Goal: Task Accomplishment & Management: Manage account settings

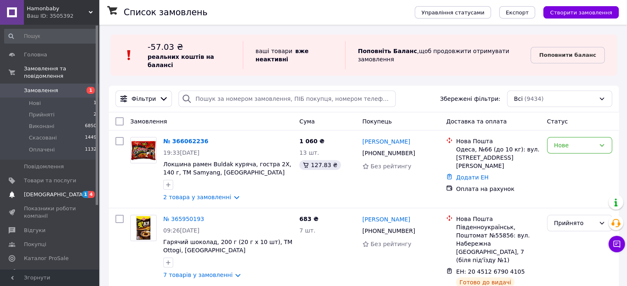
click at [35, 191] on span "[DEMOGRAPHIC_DATA]" at bounding box center [54, 194] width 61 height 7
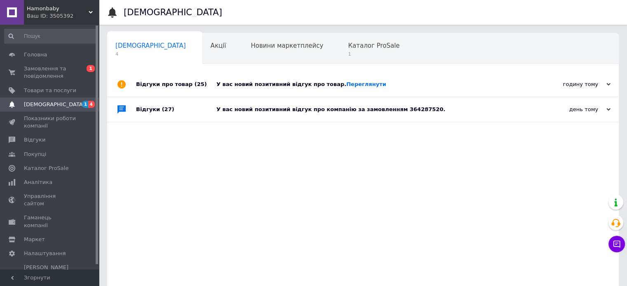
click at [342, 106] on div "У вас новий позитивний відгук про компанію за замовленням 364287520." at bounding box center [372, 109] width 312 height 25
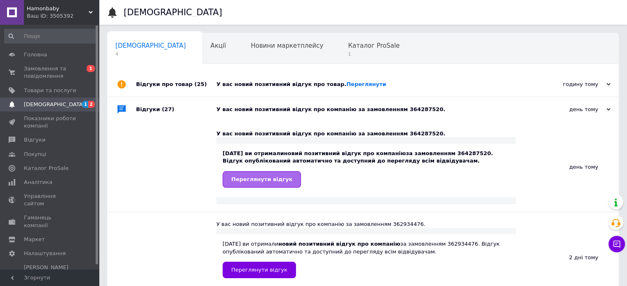
click at [244, 183] on span "Переглянути відгук" at bounding box center [261, 179] width 61 height 6
click at [38, 103] on span "[DEMOGRAPHIC_DATA]" at bounding box center [54, 104] width 61 height 7
click at [353, 85] on link "Переглянути" at bounding box center [366, 84] width 40 height 6
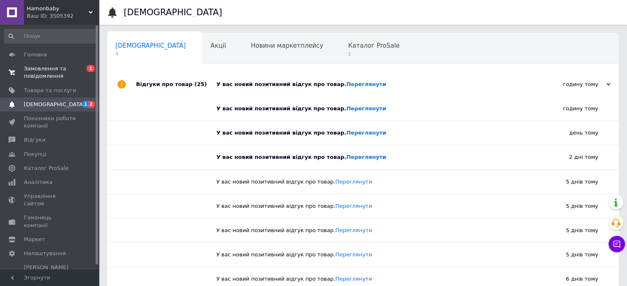
click at [27, 77] on span "Замовлення та повідомлення" at bounding box center [50, 72] width 52 height 15
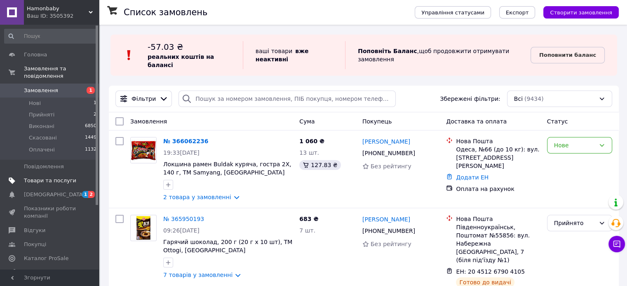
click at [36, 177] on span "Товари та послуги" at bounding box center [50, 180] width 52 height 7
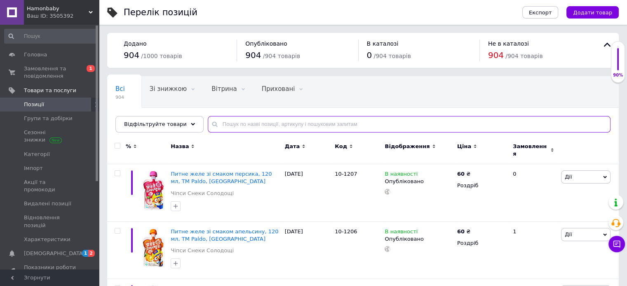
click at [221, 127] on input "text" at bounding box center [409, 124] width 403 height 16
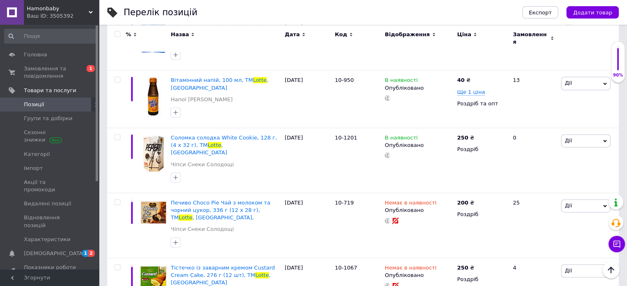
scroll to position [1254, 0]
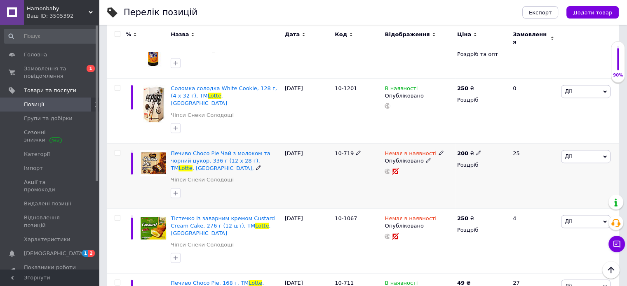
type input "lotte"
click at [439, 150] on icon at bounding box center [441, 152] width 5 height 5
click at [450, 154] on li "В наявності" at bounding box center [484, 160] width 78 height 12
click at [369, 143] on div "10-719" at bounding box center [358, 175] width 50 height 65
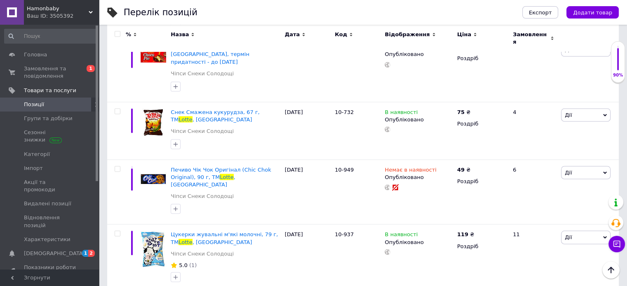
scroll to position [1496, 0]
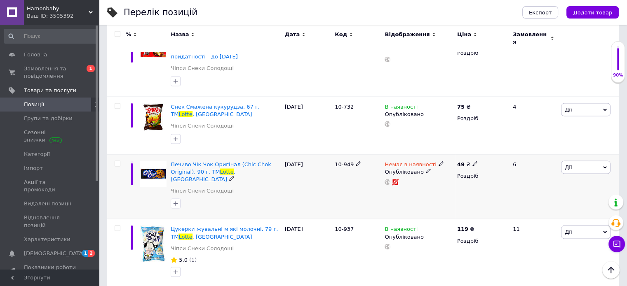
click at [119, 161] on input "checkbox" at bounding box center [117, 163] width 5 height 5
checkbox input "true"
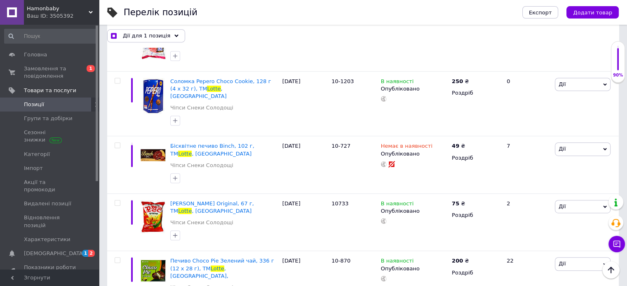
scroll to position [406, 0]
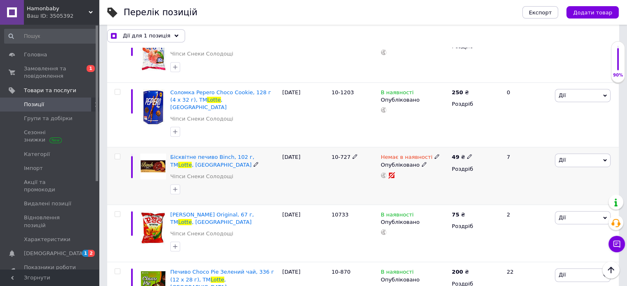
click at [117, 154] on input "checkbox" at bounding box center [117, 156] width 5 height 5
checkbox input "true"
click at [173, 38] on icon at bounding box center [175, 36] width 4 height 4
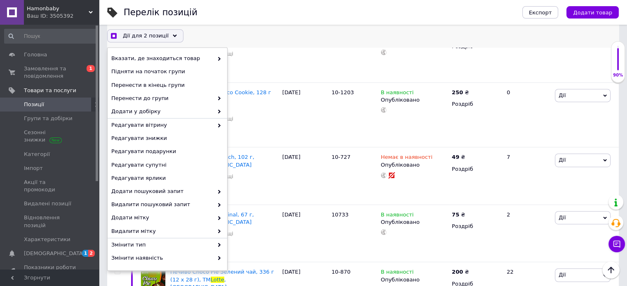
scroll to position [65, 0]
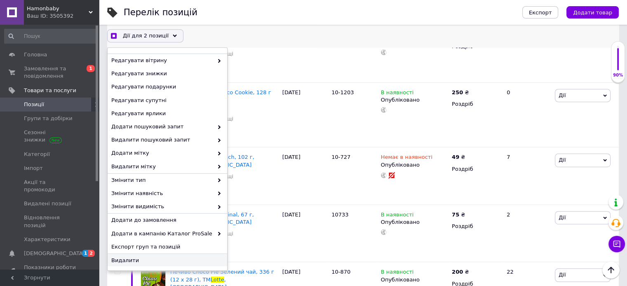
click at [153, 262] on span "Видалити" at bounding box center [166, 260] width 110 height 7
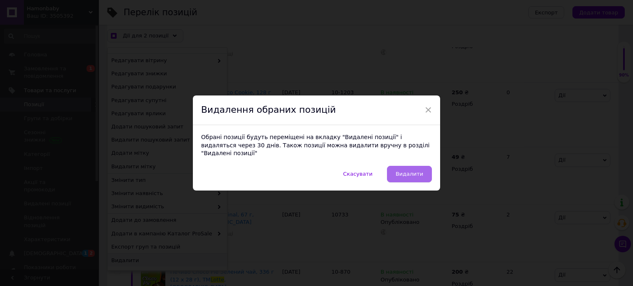
click at [408, 171] on span "Видалити" at bounding box center [410, 174] width 28 height 6
checkbox input "true"
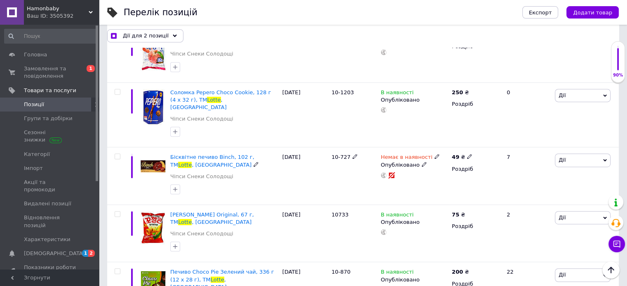
checkbox input "false"
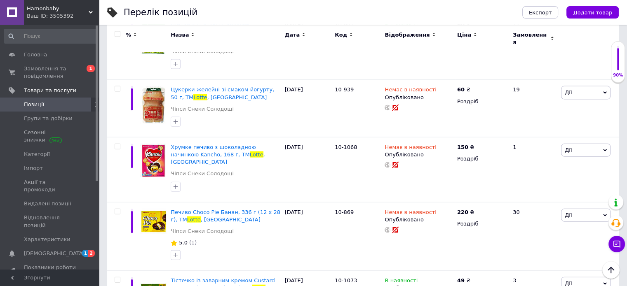
scroll to position [1914, 0]
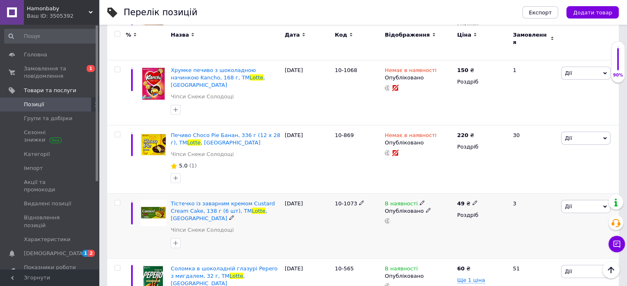
click at [472, 201] on icon at bounding box center [474, 203] width 5 height 5
type input "4"
type input "150"
click at [412, 194] on div "В наявності Опубліковано" at bounding box center [418, 226] width 72 height 65
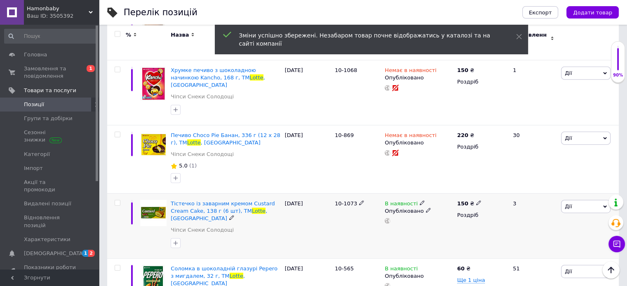
click at [420, 201] on use at bounding box center [422, 203] width 5 height 5
click at [435, 204] on li "Немає в наявності" at bounding box center [467, 210] width 78 height 12
click at [397, 194] on div "В наявності Наявність Немає в наявності В наявності Під замовлення Готово до ві…" at bounding box center [418, 226] width 72 height 65
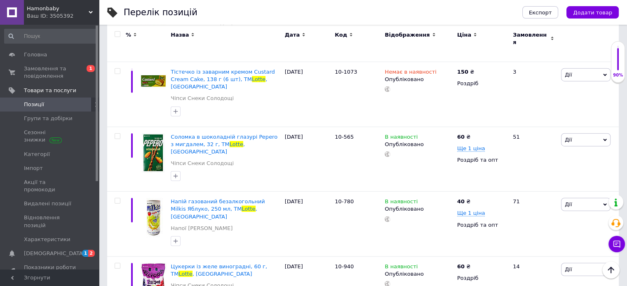
scroll to position [2051, 0]
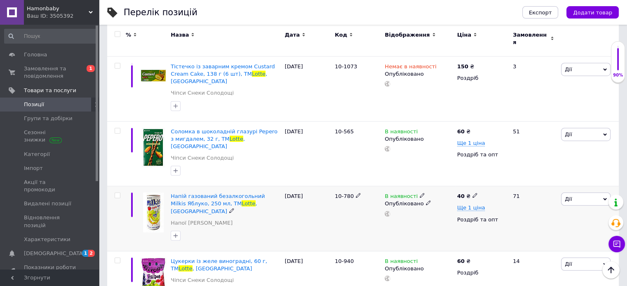
click at [420, 194] on use at bounding box center [422, 196] width 5 height 5
click at [438, 197] on li "Немає в наявності" at bounding box center [467, 203] width 78 height 12
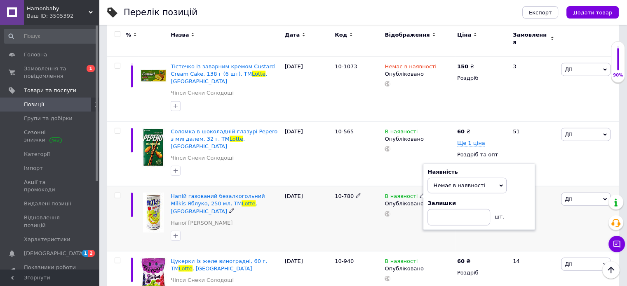
click at [362, 187] on div "10-780" at bounding box center [358, 219] width 50 height 65
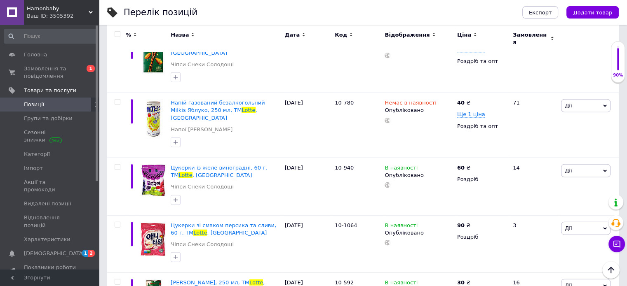
scroll to position [2173, 0]
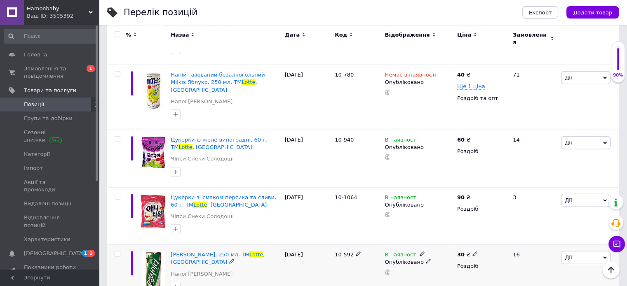
click at [472, 252] on icon at bounding box center [474, 254] width 5 height 5
type input "35"
click at [326, 245] on div "[DATE]" at bounding box center [308, 274] width 50 height 58
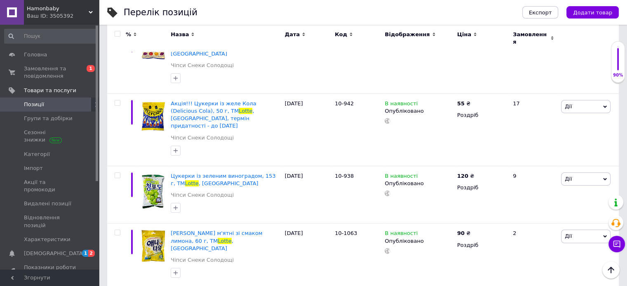
scroll to position [3003, 0]
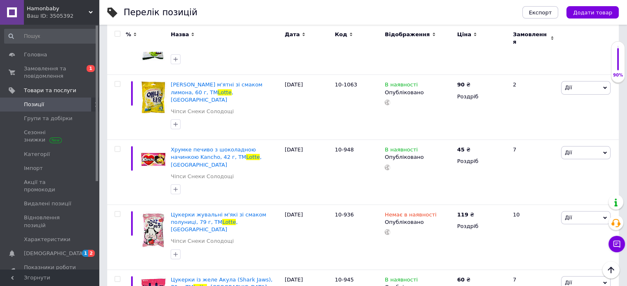
scroll to position [3141, 0]
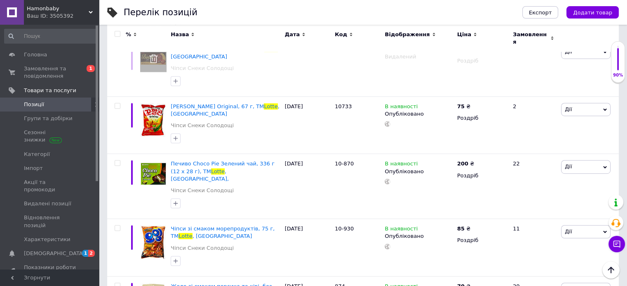
scroll to position [0, 0]
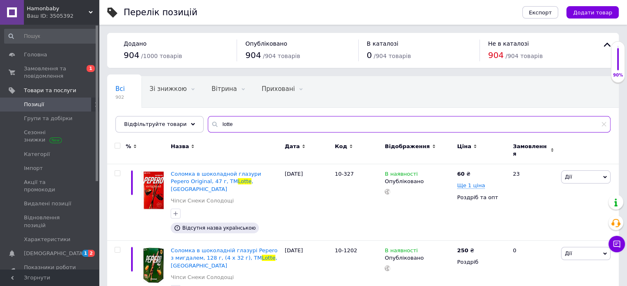
click at [232, 123] on input "lotte" at bounding box center [409, 124] width 403 height 16
type input "l"
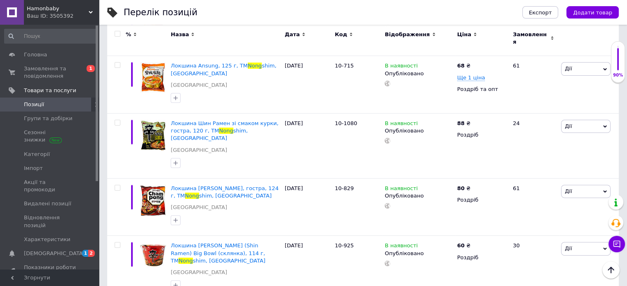
scroll to position [258, 0]
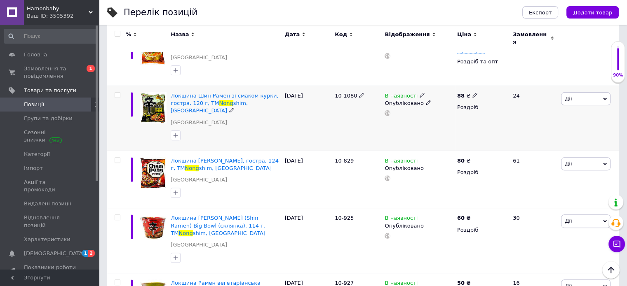
type input "nong"
click at [420, 92] on span at bounding box center [422, 95] width 5 height 6
click at [437, 96] on li "Немає в наявності" at bounding box center [467, 102] width 78 height 12
click at [380, 131] on div "10-1080" at bounding box center [358, 118] width 50 height 65
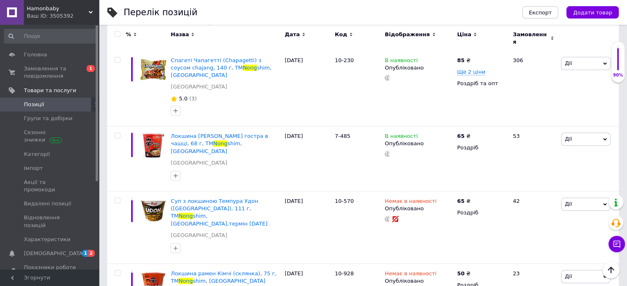
scroll to position [709, 0]
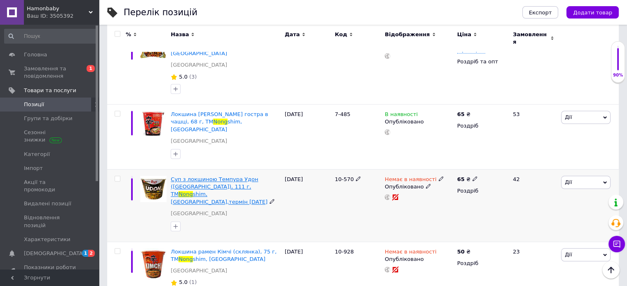
click at [206, 176] on span "Суп з локшиною Темпура Удон ([GEOGRAPHIC_DATA]), 111 г, ТМ" at bounding box center [214, 186] width 87 height 21
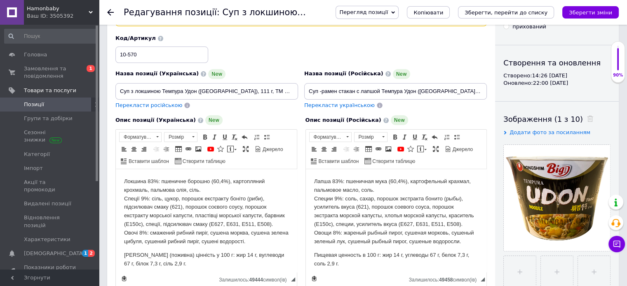
scroll to position [59, 0]
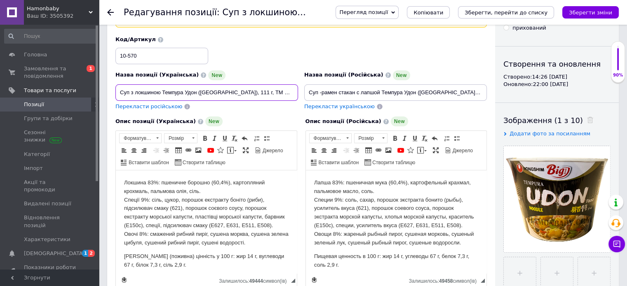
click at [278, 93] on input "Суп з локшиною Темпура Удон ([GEOGRAPHIC_DATA]), 111 г, ТМ Nongshim, [GEOGRAPHI…" at bounding box center [206, 92] width 183 height 16
type input "Суп з локшиною Темпура Удон ([GEOGRAPHIC_DATA]), 111 г, ТМ Nongshim, [GEOGRAPHI…"
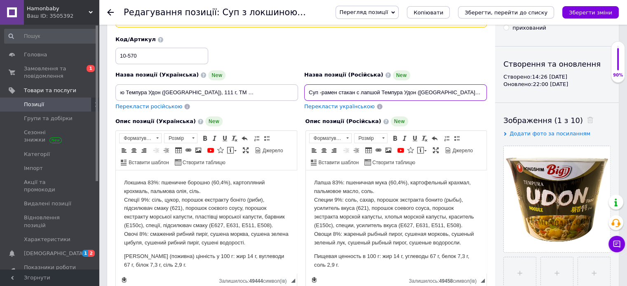
scroll to position [0, 0]
click at [470, 91] on input "Суп -рамен стакан с лапшой Темпура Удон ([GEOGRAPHIC_DATA]), 111 г, [GEOGRAPHIC…" at bounding box center [395, 92] width 183 height 16
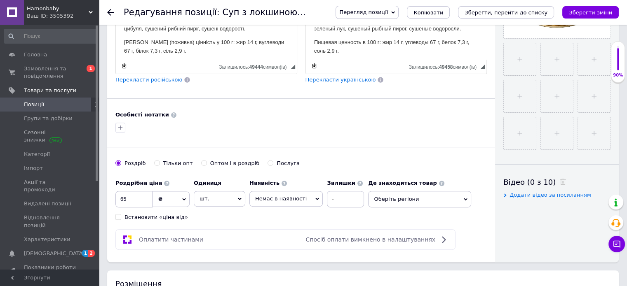
scroll to position [277, 0]
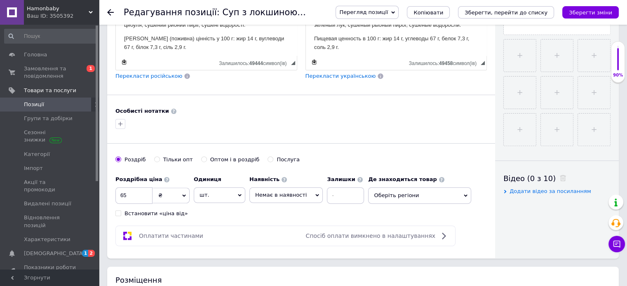
type input "Суп -рамен стакан с лапшой Темпура Удон ([GEOGRAPHIC_DATA]), 111 г, [GEOGRAPHIC…"
click at [131, 193] on input "65" at bounding box center [133, 196] width 37 height 16
type input "6"
type input "98"
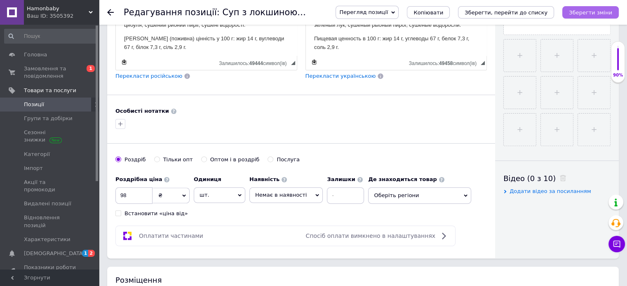
click at [590, 10] on icon "Зберегти зміни" at bounding box center [590, 12] width 43 height 6
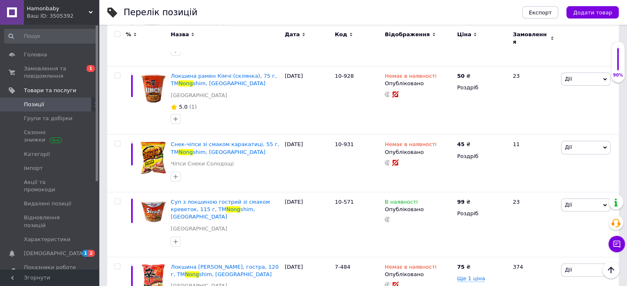
scroll to position [787, 0]
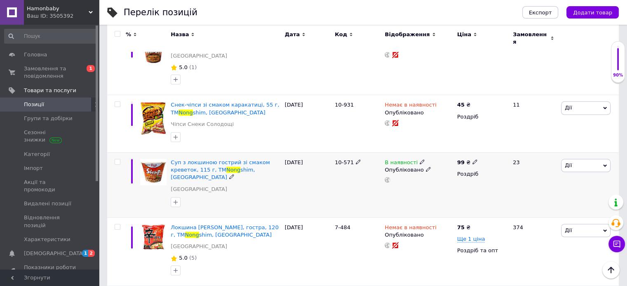
click at [472, 159] on icon at bounding box center [474, 161] width 5 height 5
type input "95"
click at [358, 164] on div "10-571" at bounding box center [358, 184] width 50 height 65
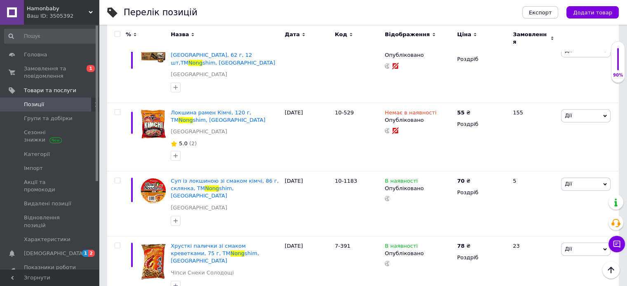
scroll to position [1332, 0]
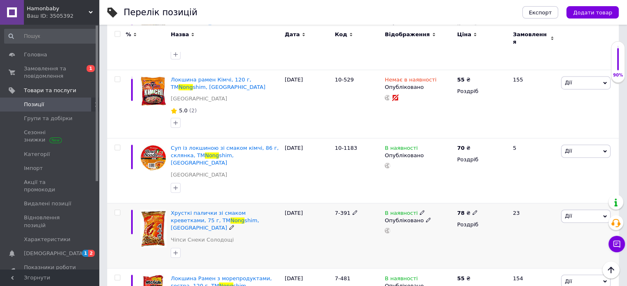
click at [420, 211] on use at bounding box center [422, 213] width 5 height 5
click at [437, 214] on li "Немає в наявності" at bounding box center [467, 220] width 78 height 12
click at [354, 203] on div "7-391" at bounding box center [358, 235] width 50 height 65
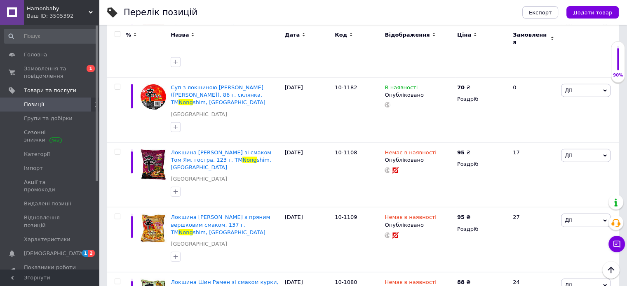
scroll to position [2050, 0]
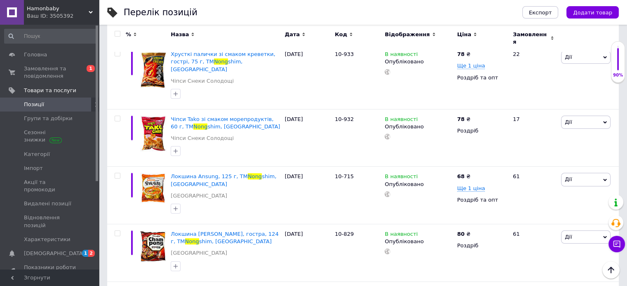
scroll to position [0, 0]
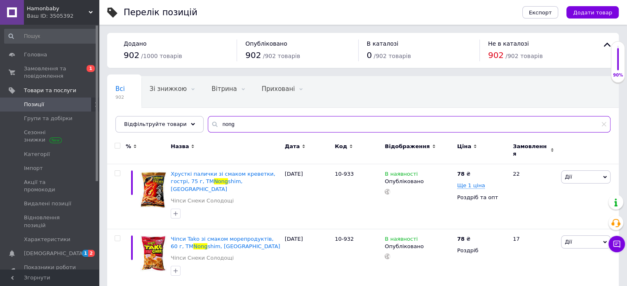
click at [230, 126] on input "nong" at bounding box center [409, 124] width 403 height 16
type input "n"
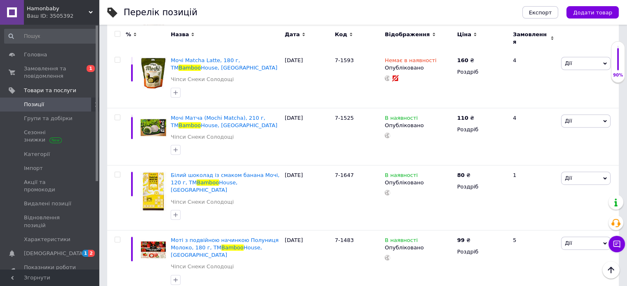
scroll to position [418, 0]
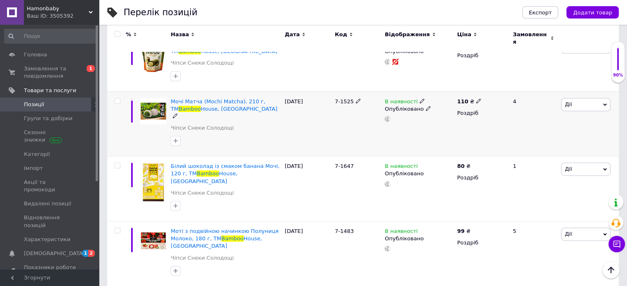
type input "bamboo"
click at [420, 98] on icon at bounding box center [422, 100] width 5 height 5
drag, startPoint x: 432, startPoint y: 97, endPoint x: 406, endPoint y: 110, distance: 28.9
click at [432, 102] on li "Немає в наявності" at bounding box center [467, 108] width 78 height 12
click at [356, 123] on div "7-1525" at bounding box center [358, 123] width 50 height 65
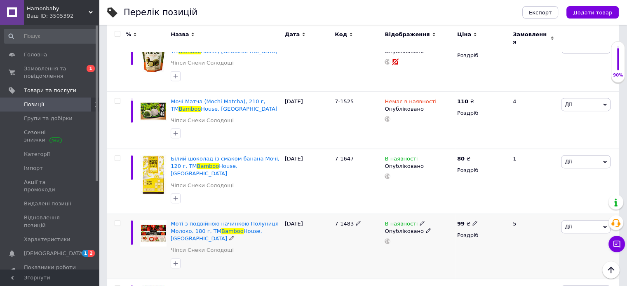
click at [420, 221] on icon at bounding box center [422, 223] width 5 height 5
click at [434, 225] on li "Немає в наявності" at bounding box center [467, 231] width 78 height 12
click at [359, 231] on div "7-1483" at bounding box center [358, 246] width 50 height 65
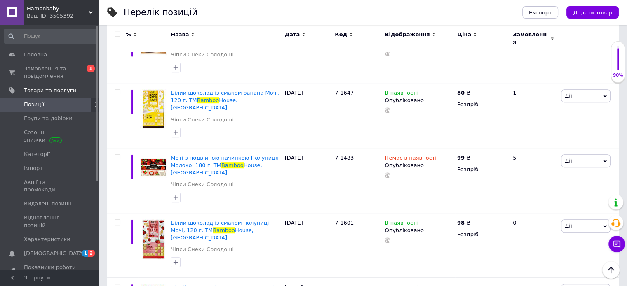
scroll to position [506, 0]
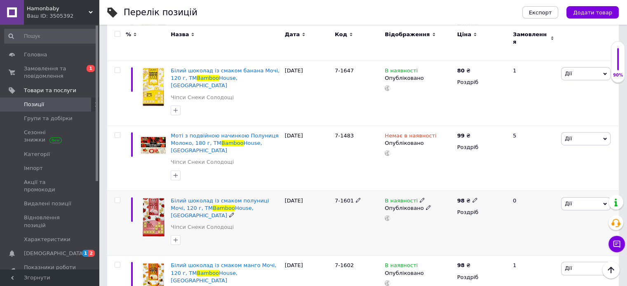
click at [472, 198] on icon at bounding box center [474, 200] width 5 height 5
type input "9"
type input "80"
click at [472, 263] on icon at bounding box center [474, 265] width 5 height 5
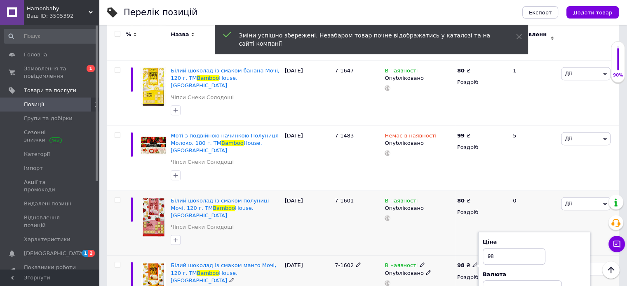
type input "9"
type input "80"
click at [358, 262] on div "7-1602" at bounding box center [358, 288] width 50 height 65
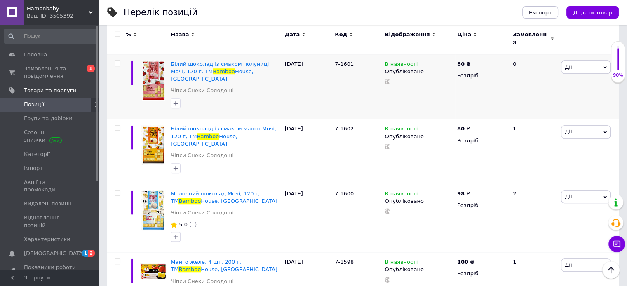
scroll to position [649, 0]
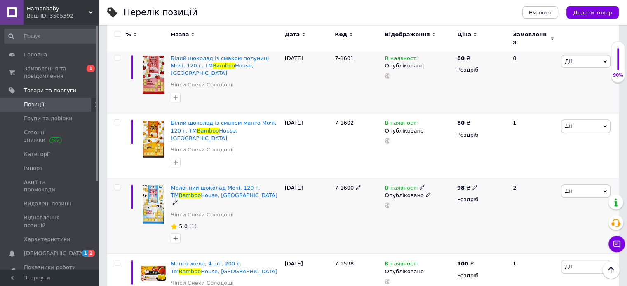
click at [472, 185] on icon at bounding box center [474, 187] width 5 height 5
type input "9"
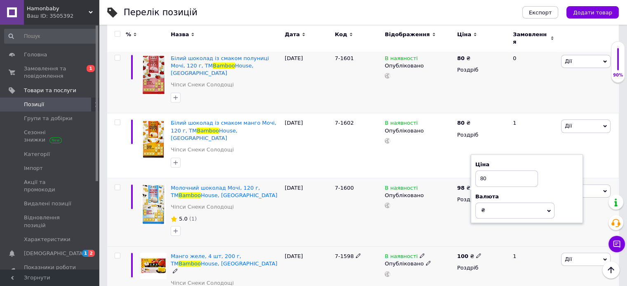
type input "80"
click at [420, 253] on icon at bounding box center [422, 255] width 5 height 5
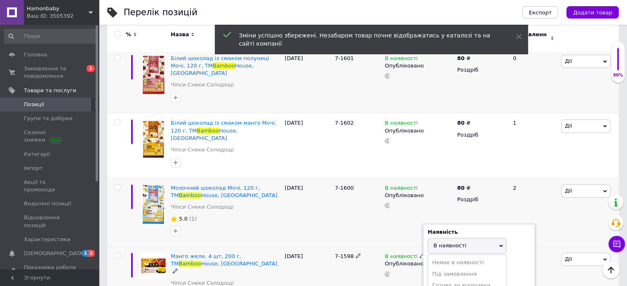
drag, startPoint x: 440, startPoint y: 224, endPoint x: 384, endPoint y: 234, distance: 57.3
click at [439, 257] on li "Немає в наявності" at bounding box center [467, 263] width 78 height 12
click at [303, 247] on div "[DATE]" at bounding box center [308, 279] width 50 height 65
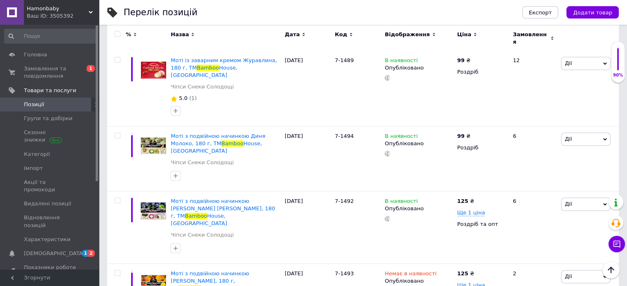
scroll to position [973, 0]
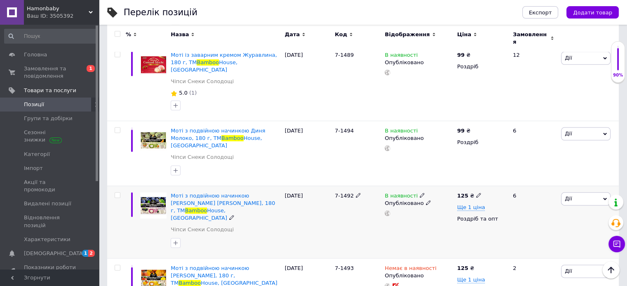
click at [420, 193] on use at bounding box center [422, 195] width 5 height 5
click at [432, 196] on li "Немає в наявності" at bounding box center [467, 202] width 78 height 12
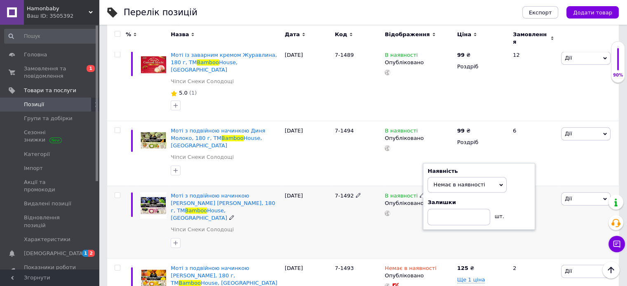
click at [389, 186] on div "В наявності Наявність Немає в наявності В наявності Під замовлення Готово до ві…" at bounding box center [418, 222] width 72 height 73
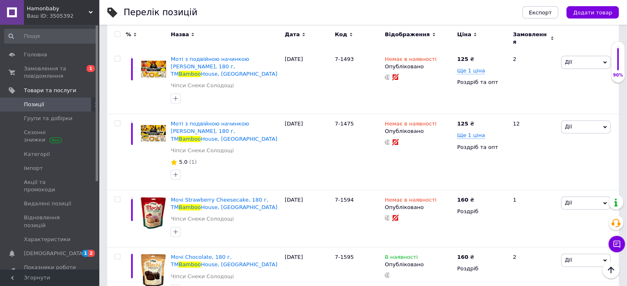
scroll to position [1204, 0]
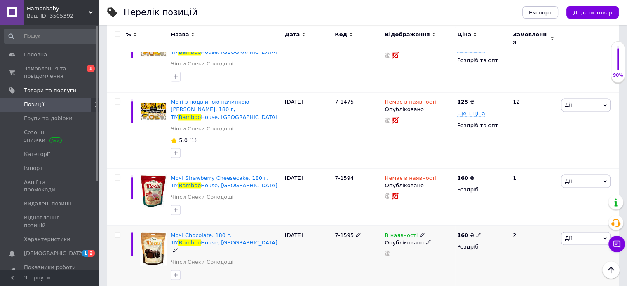
click at [420, 232] on icon at bounding box center [422, 234] width 5 height 5
drag, startPoint x: 437, startPoint y: 153, endPoint x: 367, endPoint y: 171, distance: 71.9
click at [434, 236] on li "Немає в наявності" at bounding box center [467, 242] width 78 height 12
drag, startPoint x: 328, startPoint y: 182, endPoint x: 349, endPoint y: 179, distance: 21.2
click at [331, 226] on div "[DATE]" at bounding box center [308, 258] width 50 height 65
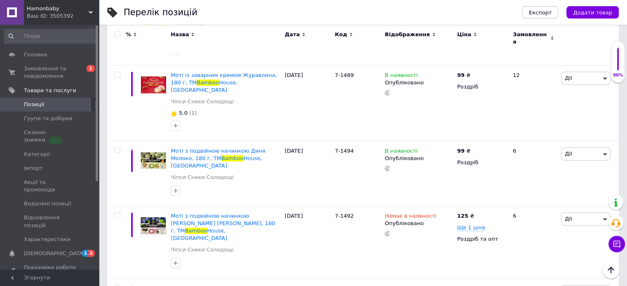
scroll to position [0, 0]
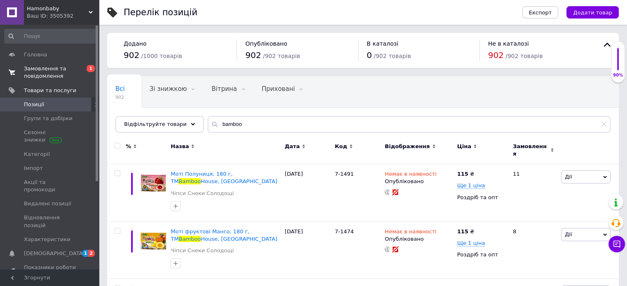
click at [28, 71] on span "Замовлення та повідомлення" at bounding box center [50, 72] width 52 height 15
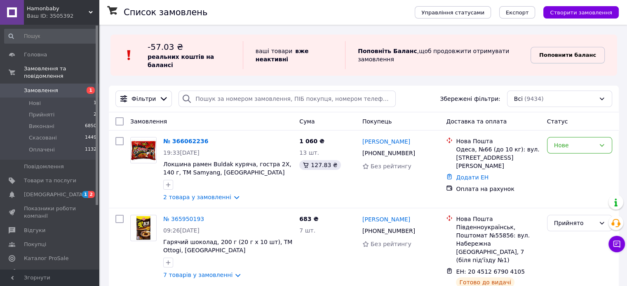
click at [558, 52] on b "Поповнити баланс" at bounding box center [567, 55] width 57 height 6
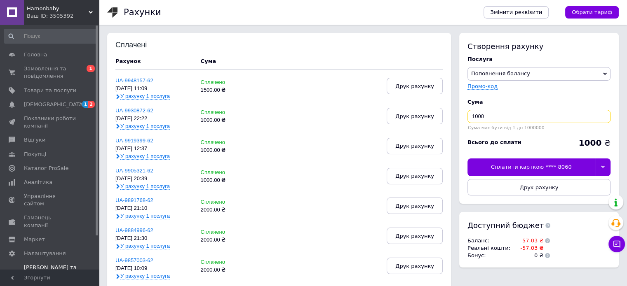
click at [487, 119] on input "1000" at bounding box center [538, 116] width 143 height 13
type input "1500"
click at [524, 168] on div "Сплатити карткою **** 8060" at bounding box center [530, 167] width 127 height 17
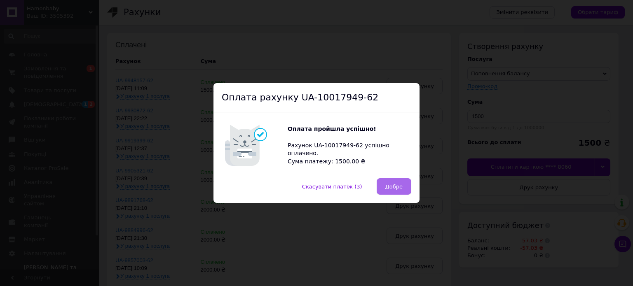
click at [401, 188] on span "Добре" at bounding box center [393, 187] width 17 height 6
